Goal: Task Accomplishment & Management: Manage account settings

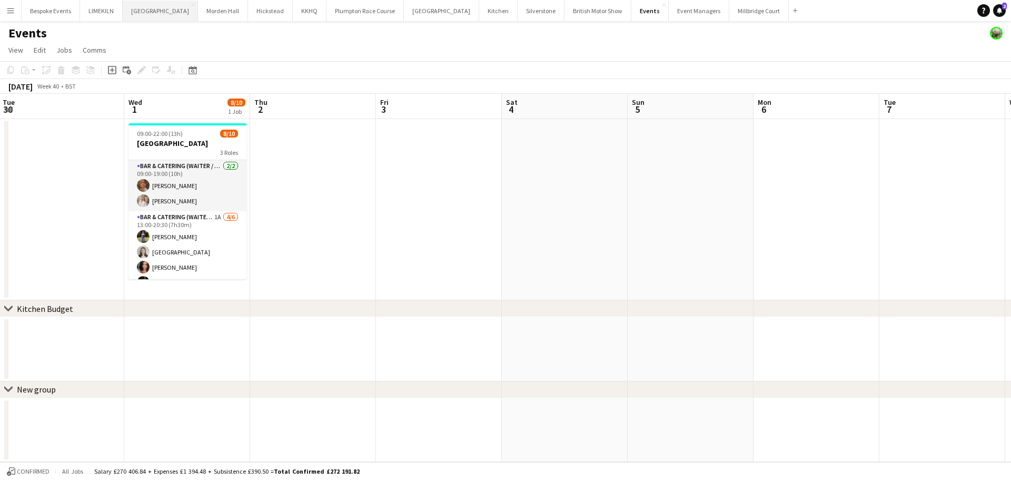
scroll to position [0, 336]
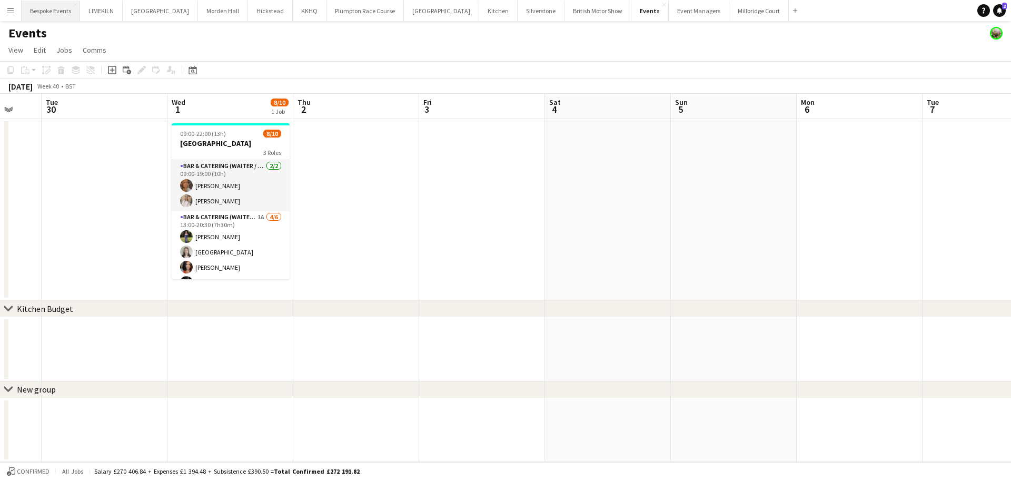
click at [48, 13] on button "Bespoke Events Close" at bounding box center [51, 11] width 58 height 21
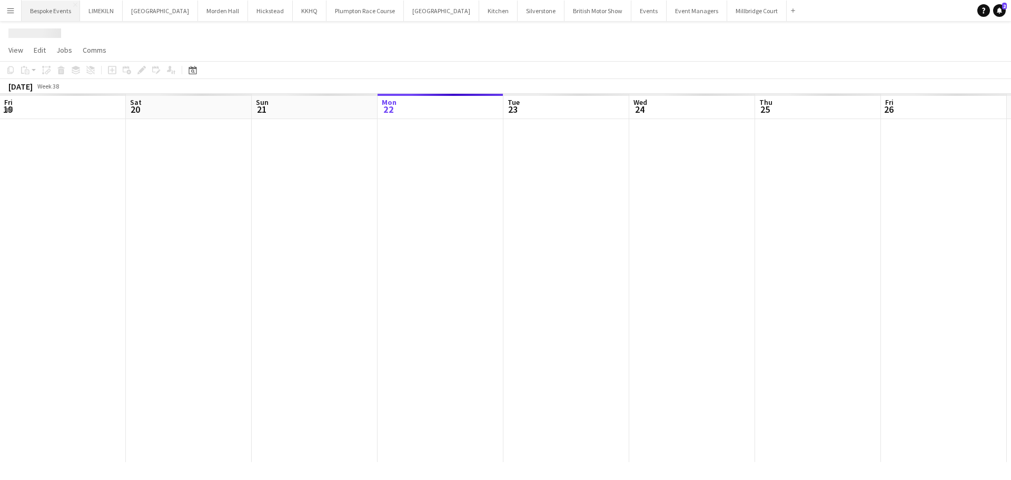
scroll to position [0, 252]
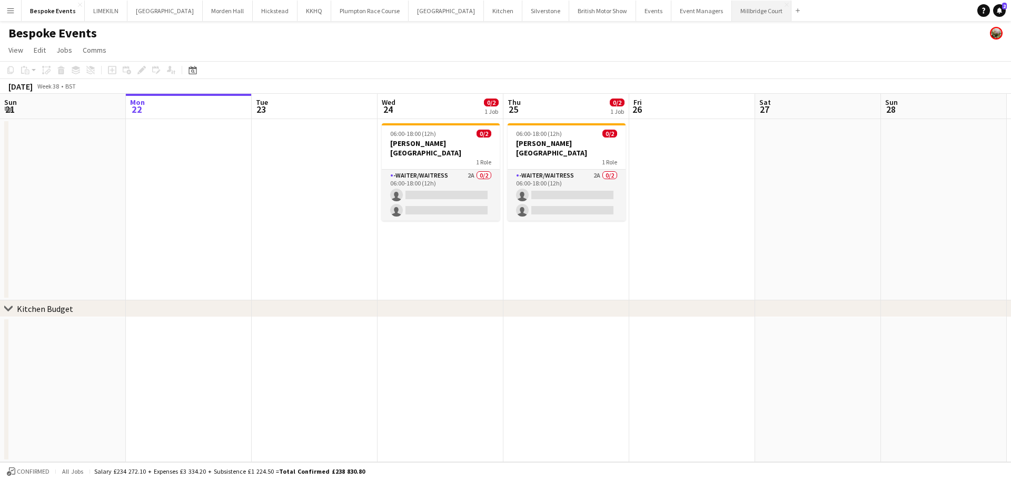
click at [732, 4] on button "[GEOGRAPHIC_DATA]" at bounding box center [761, 11] width 59 height 21
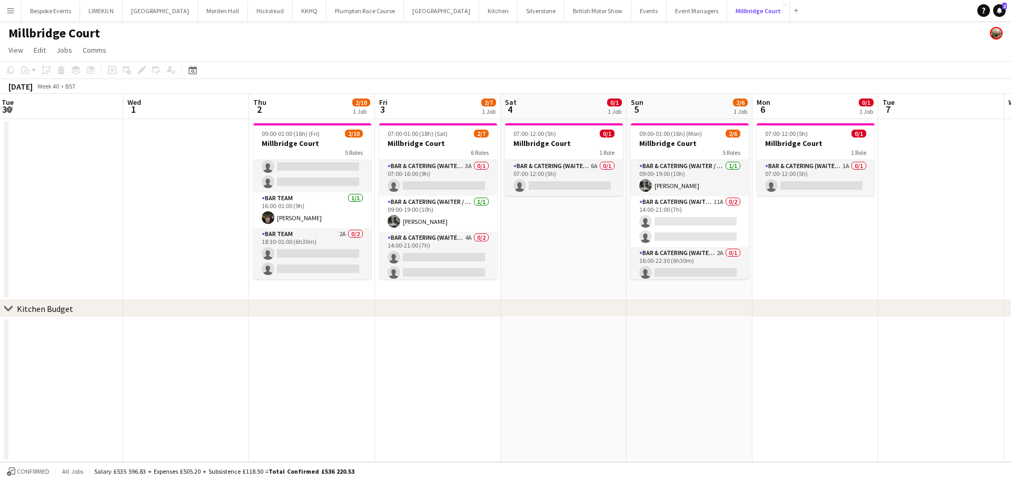
scroll to position [0, 300]
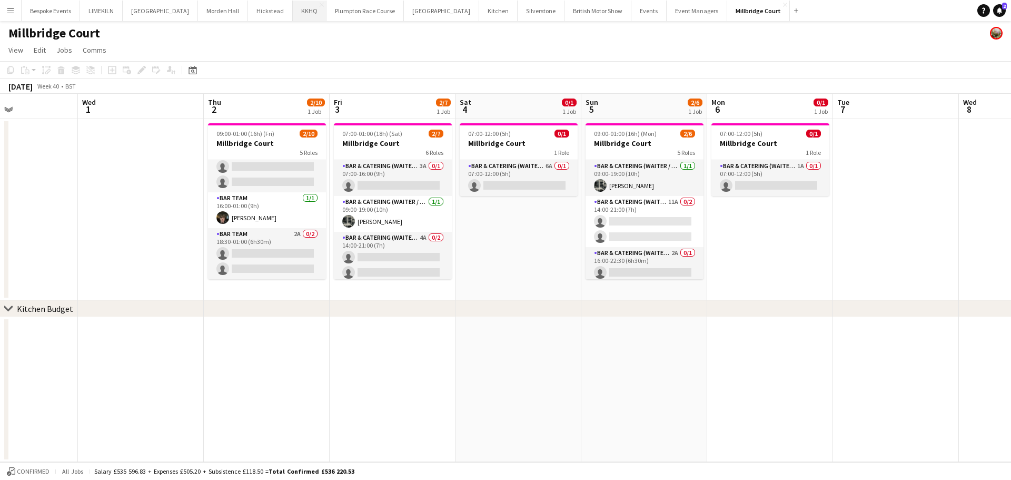
click at [298, 6] on button "KKHQ Close" at bounding box center [310, 11] width 34 height 21
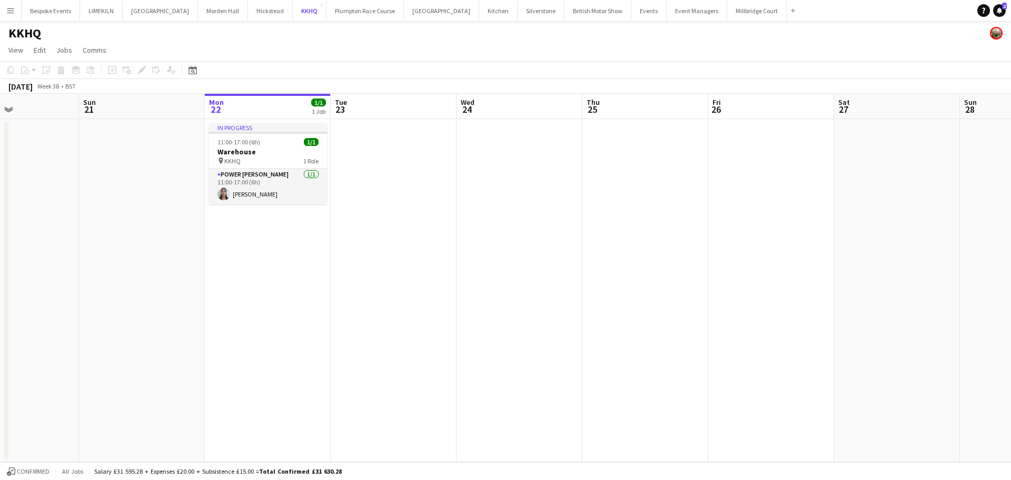
scroll to position [0, 291]
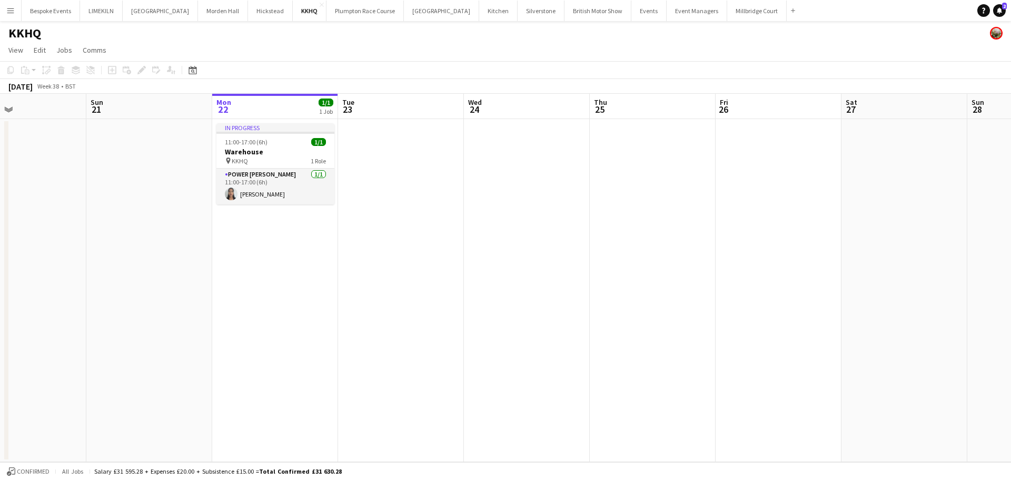
click at [317, 200] on app-card-role "Power [PERSON_NAME] [DATE] 11:00-17:00 (6h) [PERSON_NAME]" at bounding box center [275, 186] width 118 height 36
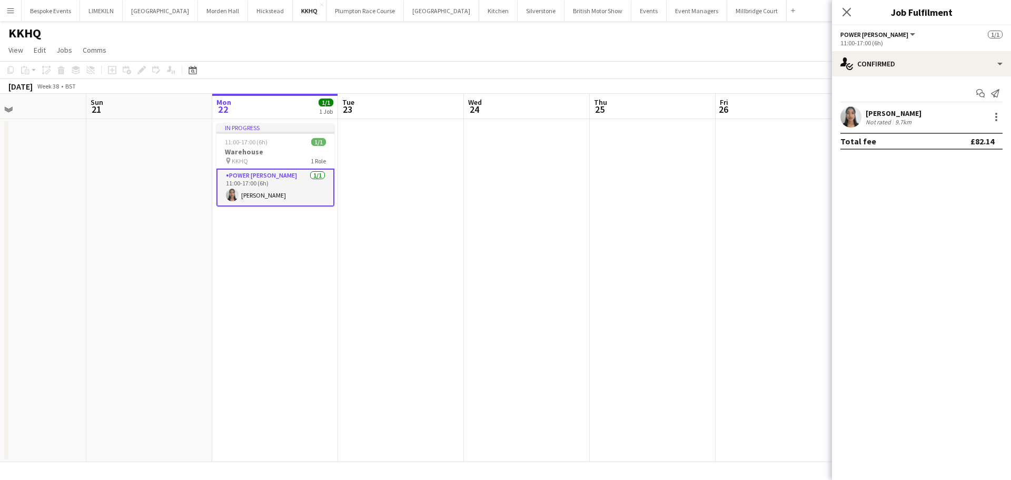
click at [860, 120] on app-user-avatar at bounding box center [850, 116] width 21 height 21
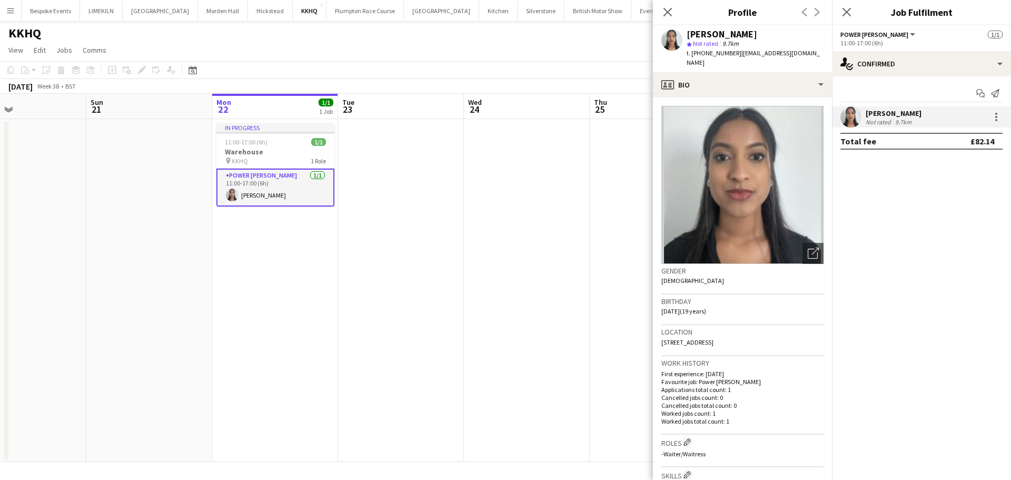
click at [540, 274] on app-date-cell at bounding box center [527, 290] width 126 height 343
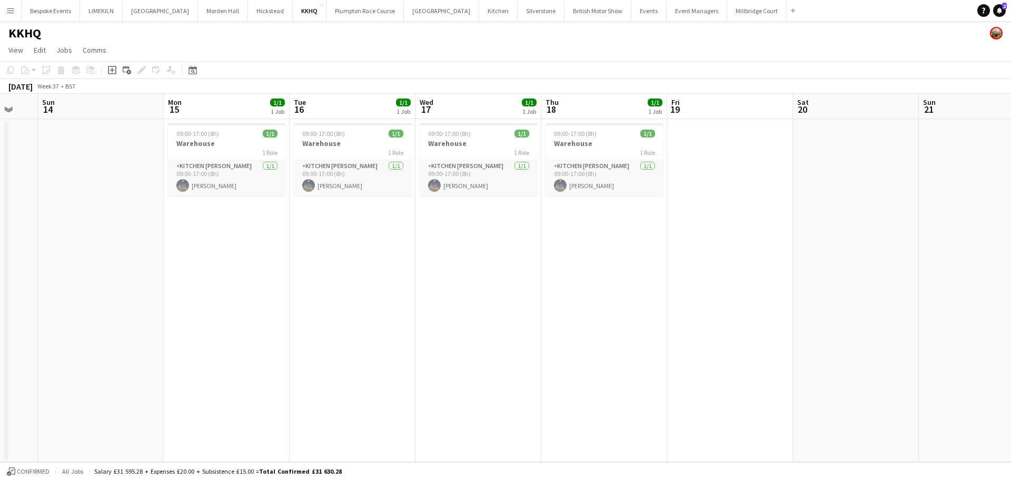
scroll to position [0, 214]
click at [594, 178] on app-card-role "Kitchen [PERSON_NAME] [DATE] 09:00-17:00 (8h) [PERSON_NAME]" at bounding box center [604, 178] width 118 height 36
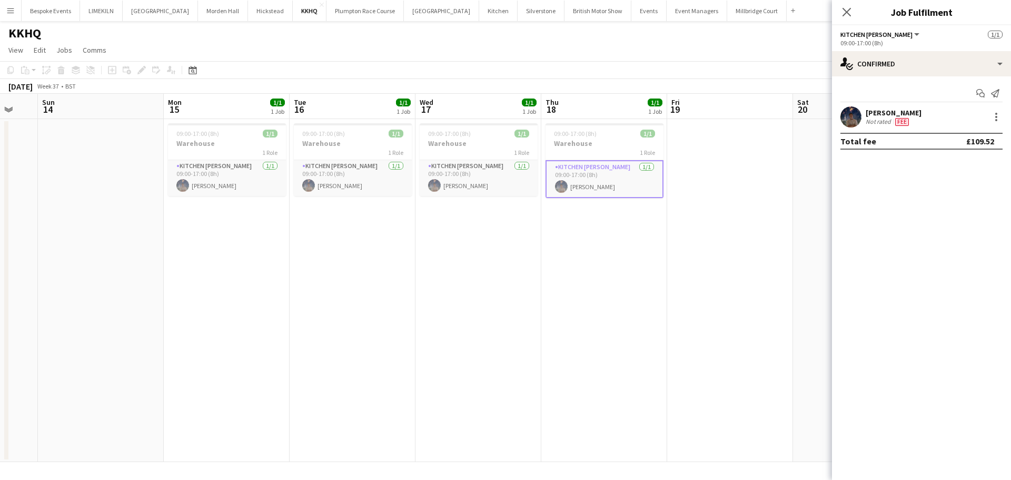
click at [849, 113] on app-user-avatar at bounding box center [850, 116] width 21 height 21
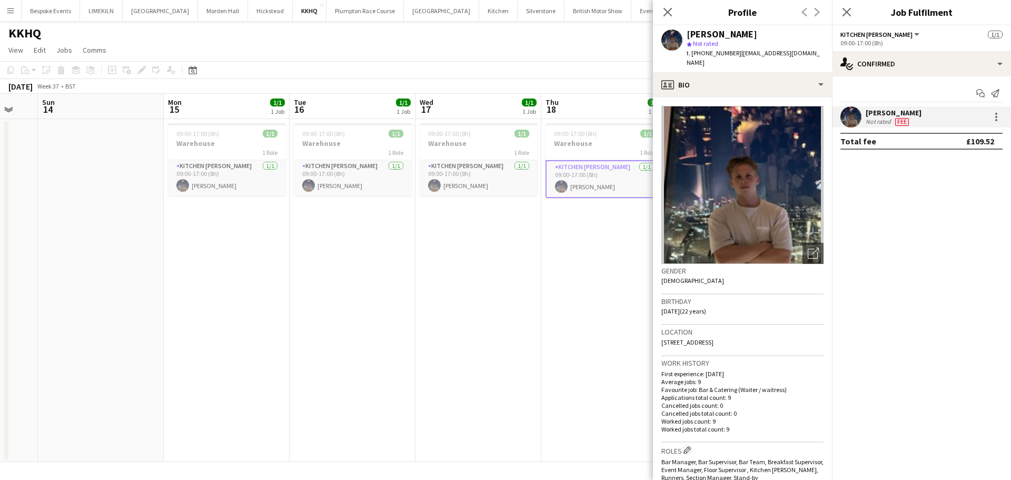
click at [599, 303] on app-date-cell "09:00-17:00 (8h) 1/1 Warehouse 1 Role Kitchen [PERSON_NAME] [DATE] 09:00-17:00 …" at bounding box center [604, 290] width 126 height 343
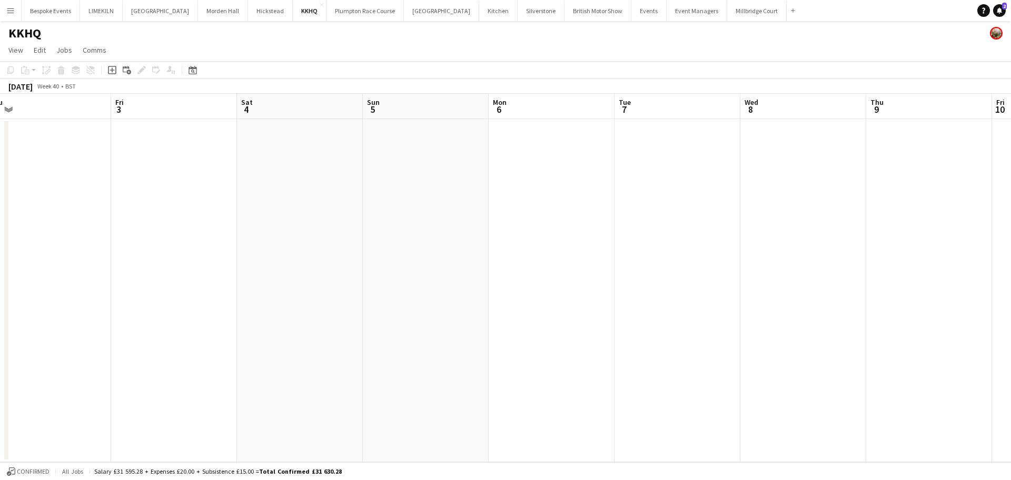
scroll to position [0, 355]
click at [95, 11] on button "LIMEKILN Close" at bounding box center [101, 11] width 43 height 21
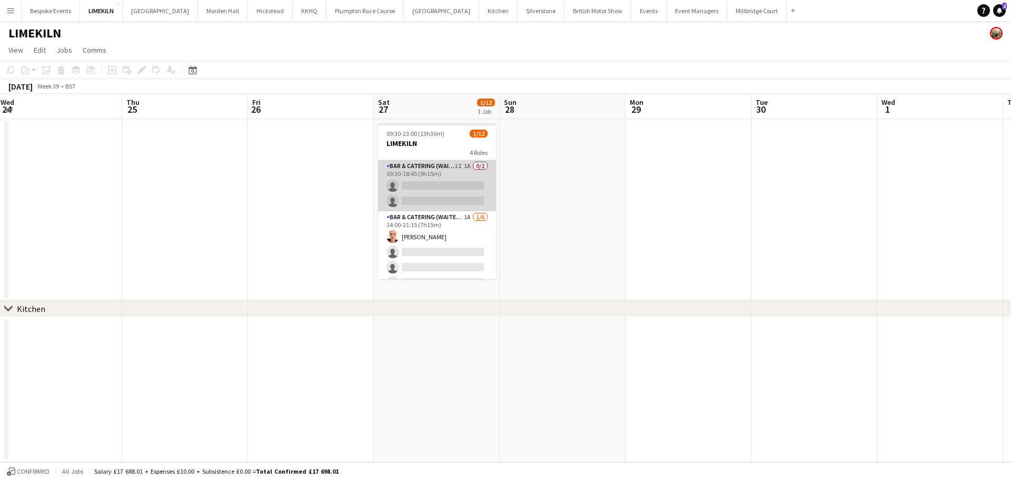
click at [444, 192] on app-card-role "Bar & Catering (Waiter / waitress) 1I 1A 0/2 09:30-18:45 (9h15m) single-neutral…" at bounding box center [437, 185] width 118 height 51
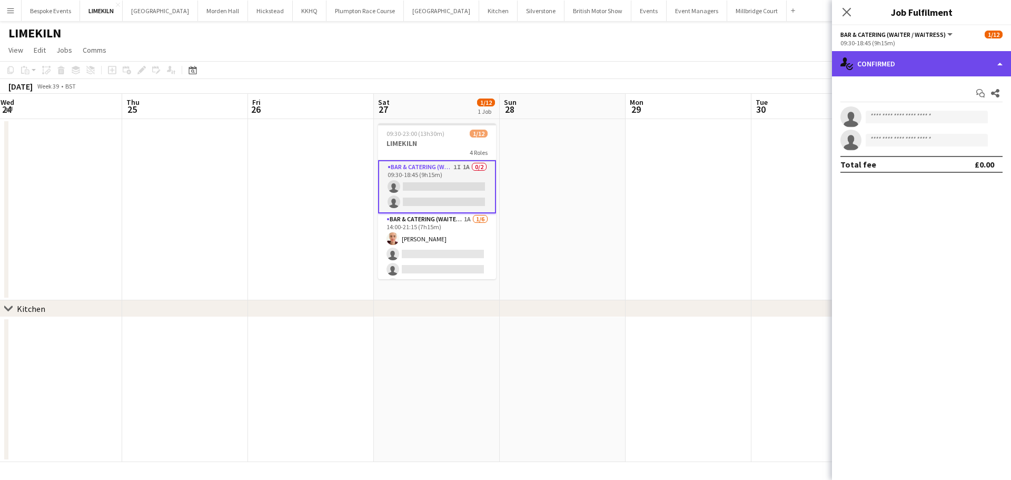
click at [894, 61] on div "single-neutral-actions-check-2 Confirmed" at bounding box center [921, 63] width 179 height 25
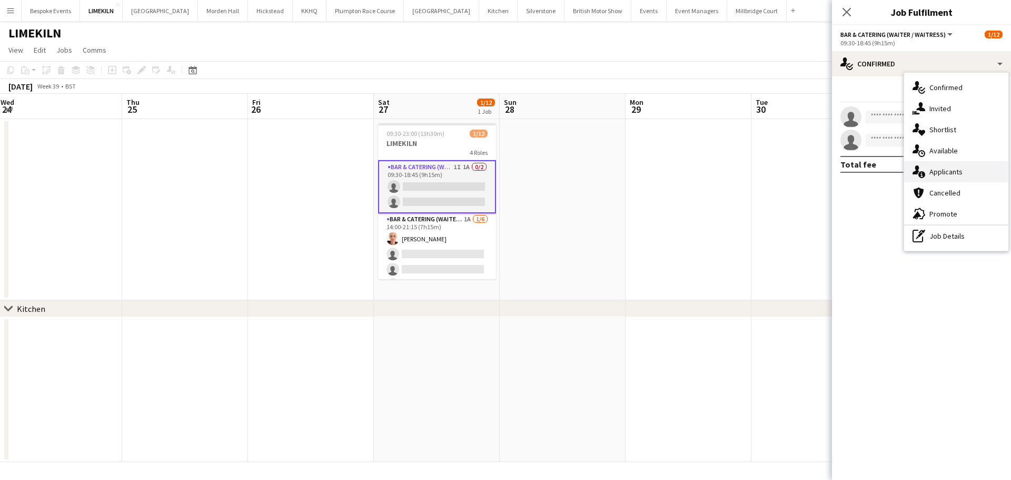
click at [966, 168] on div "single-neutral-actions-information Applicants" at bounding box center [956, 171] width 104 height 21
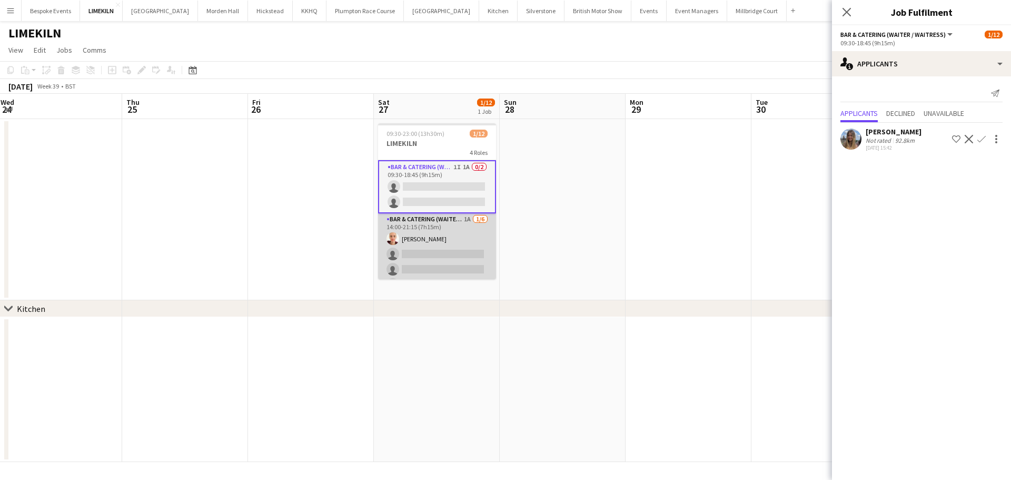
click at [464, 228] on app-card-role "Bar & Catering (Waiter / waitress) 1A [DATE] 14:00-21:15 (7h15m) [PERSON_NAME] …" at bounding box center [437, 269] width 118 height 112
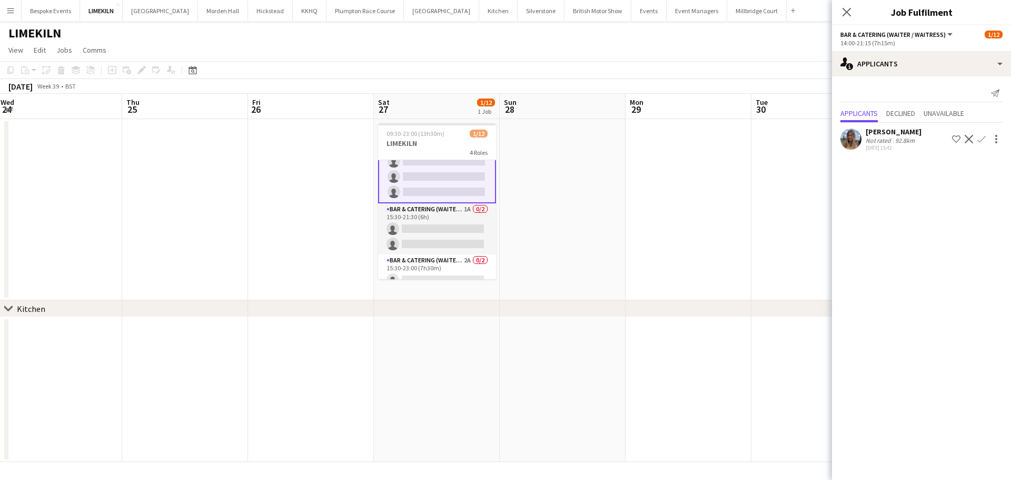
click at [464, 228] on app-card-role "Bar & Catering (Waiter / waitress) 1A 0/2 15:30-21:30 (6h) single-neutral-actio…" at bounding box center [437, 228] width 118 height 51
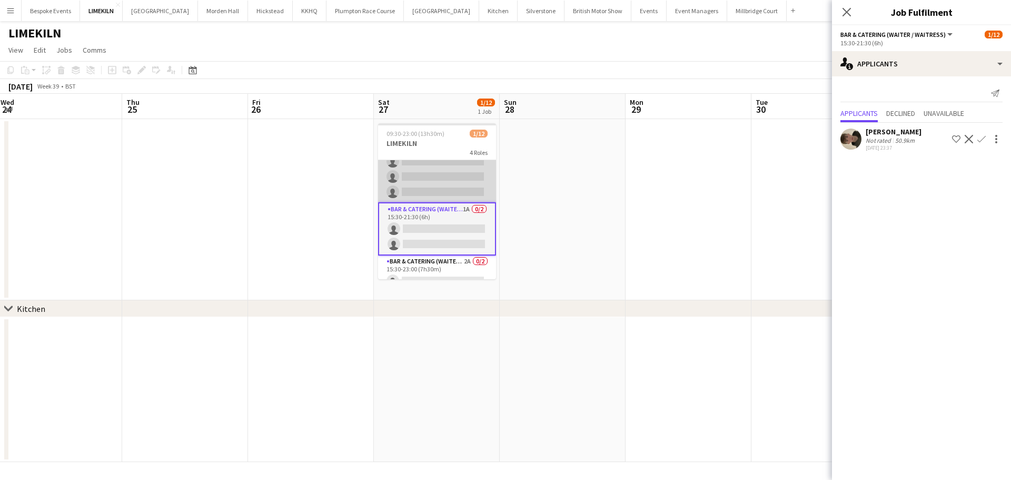
scroll to position [148, 0]
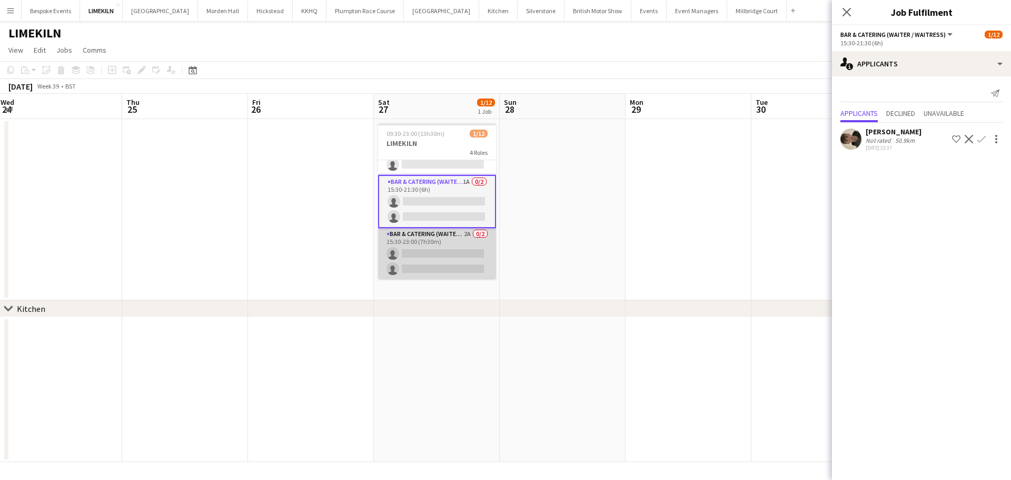
click at [463, 261] on app-card-role "Bar & Catering (Waiter / waitress) 2A 0/2 15:30-23:00 (7h30m) single-neutral-ac…" at bounding box center [437, 253] width 118 height 51
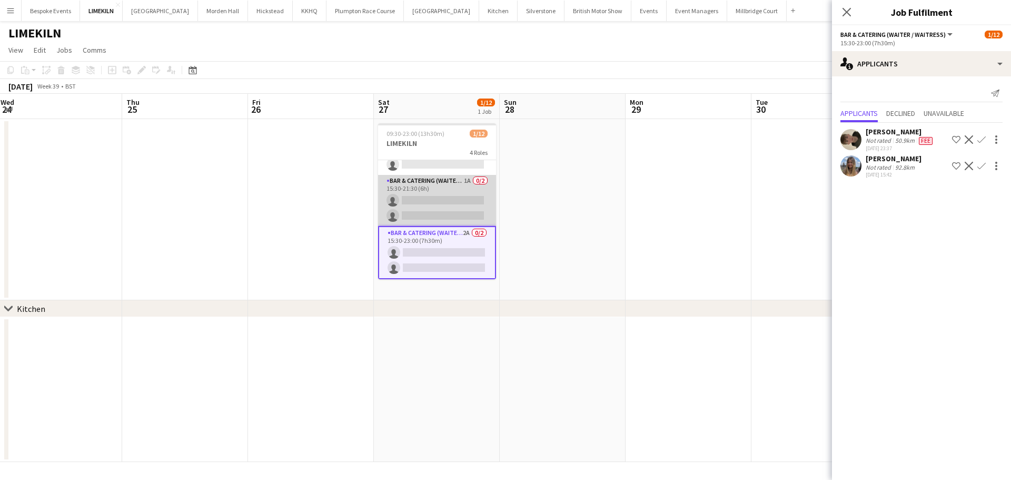
click at [449, 213] on app-card-role "Bar & Catering (Waiter / waitress) 1A 0/2 15:30-21:30 (6h) single-neutral-actio…" at bounding box center [437, 200] width 118 height 51
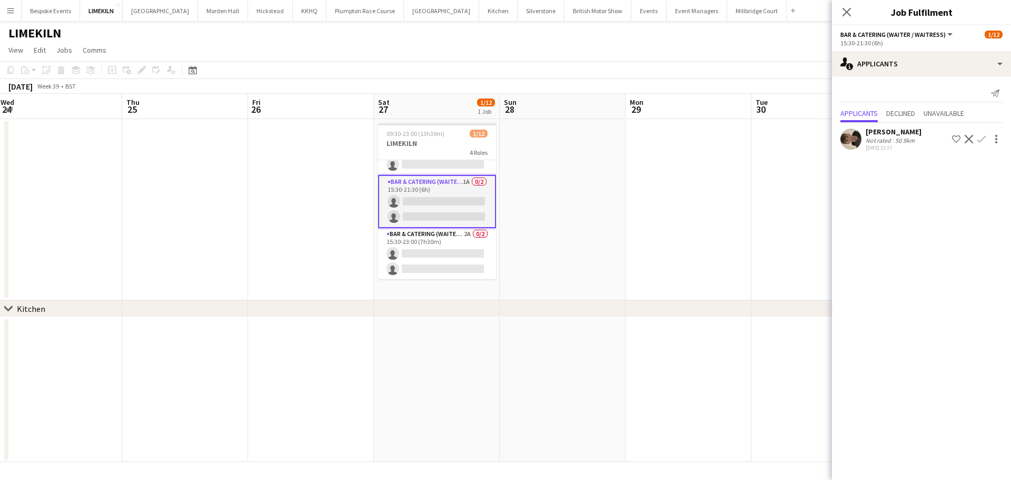
click at [857, 132] on app-user-avatar at bounding box center [850, 138] width 21 height 21
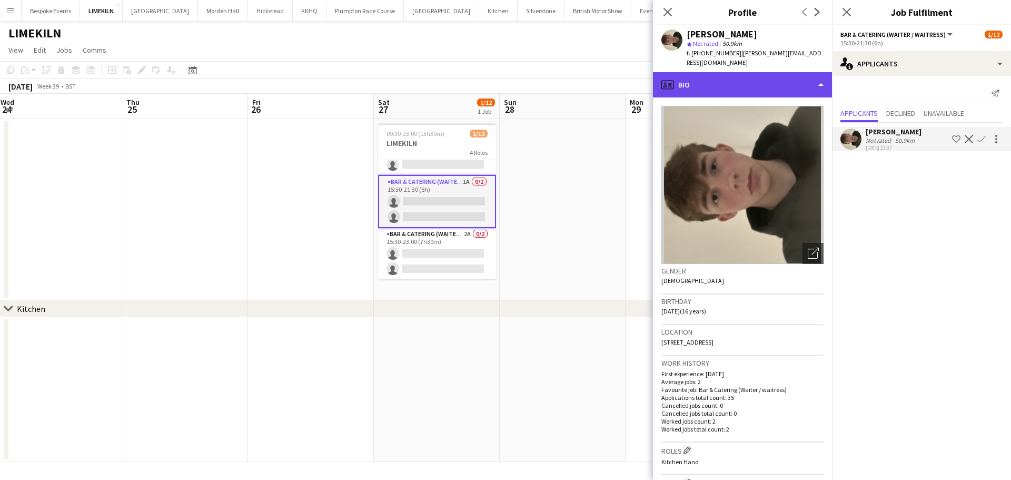
click at [764, 72] on div "profile Bio" at bounding box center [742, 84] width 179 height 25
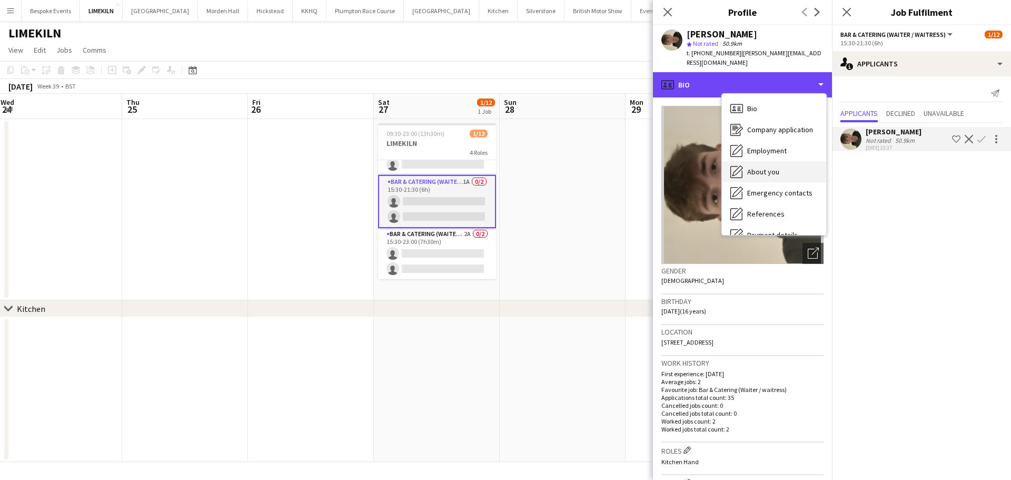
scroll to position [120, 0]
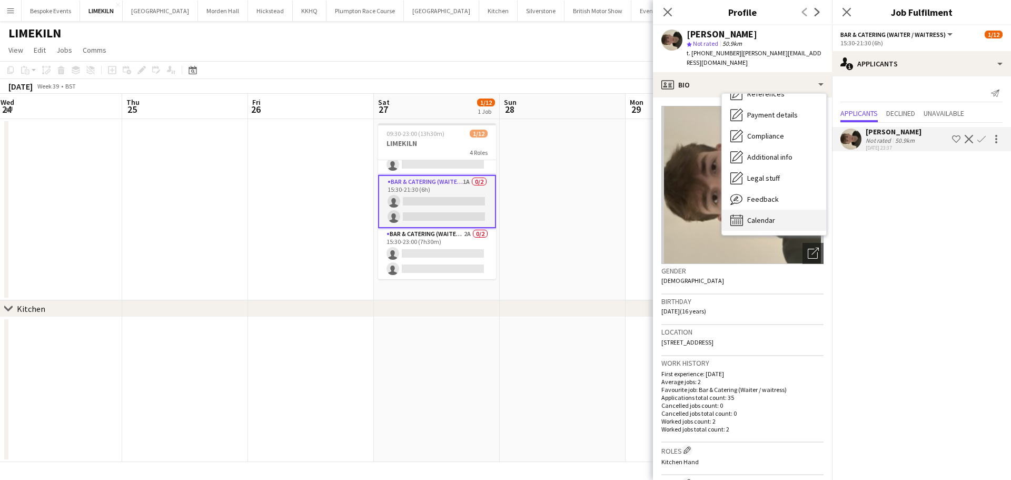
click at [771, 215] on span "Calendar" at bounding box center [761, 219] width 28 height 9
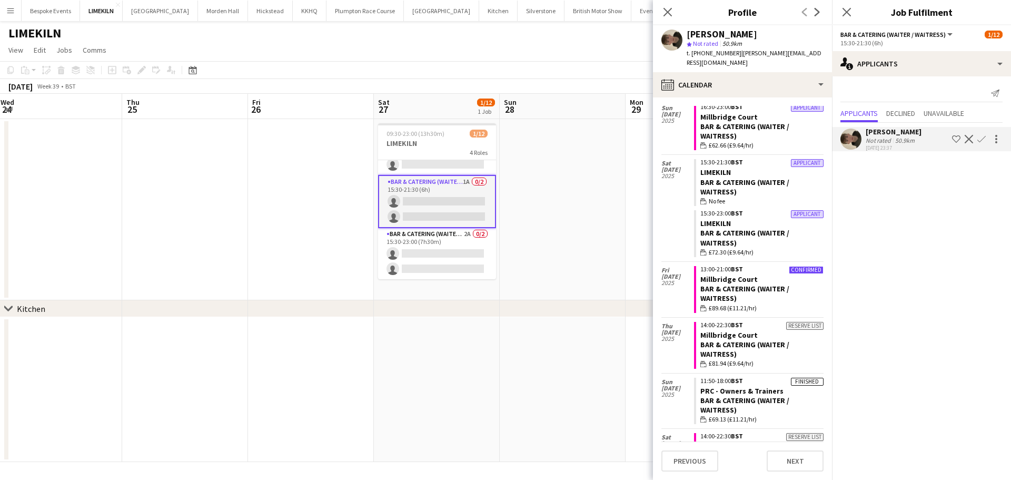
scroll to position [35, 0]
click at [602, 174] on app-date-cell at bounding box center [563, 209] width 126 height 181
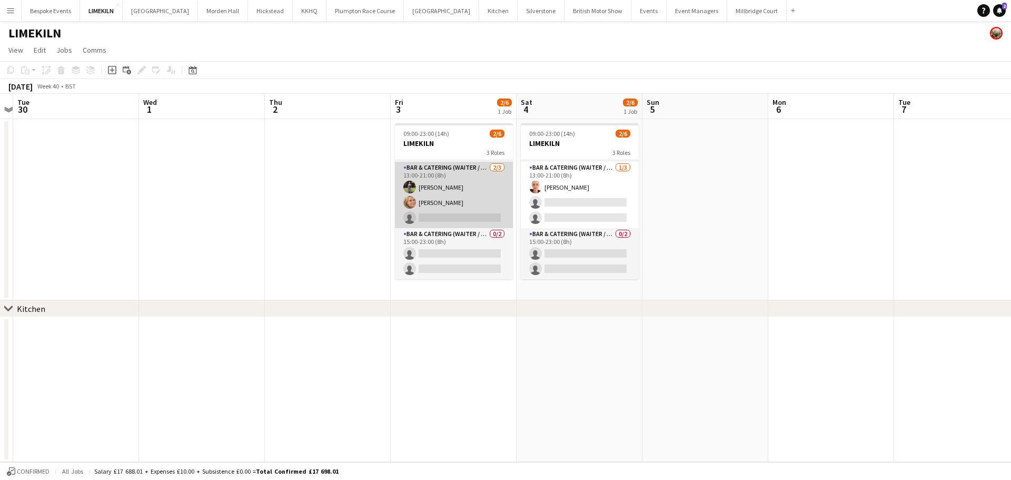
scroll to position [0, 0]
